Goal: Navigation & Orientation: Find specific page/section

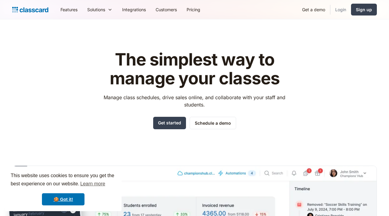
click at [345, 12] on link "Login" at bounding box center [340, 10] width 21 height 14
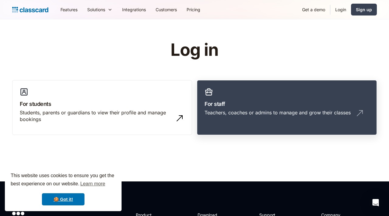
click at [236, 98] on link "For staff Teachers, coaches or admins to manage and grow their classes" at bounding box center [287, 107] width 180 height 55
